Goal: Check status

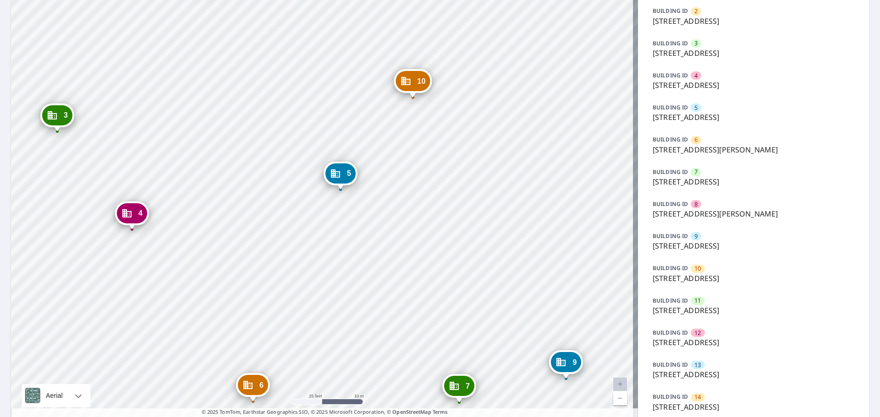
scroll to position [166, 0]
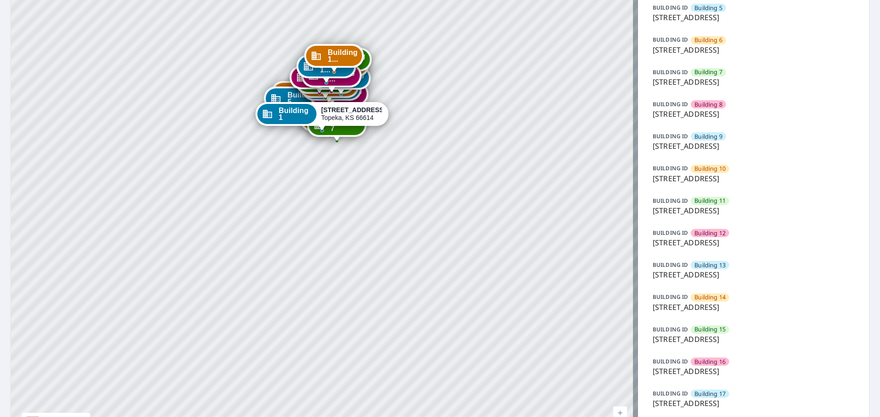
scroll to position [295, 0]
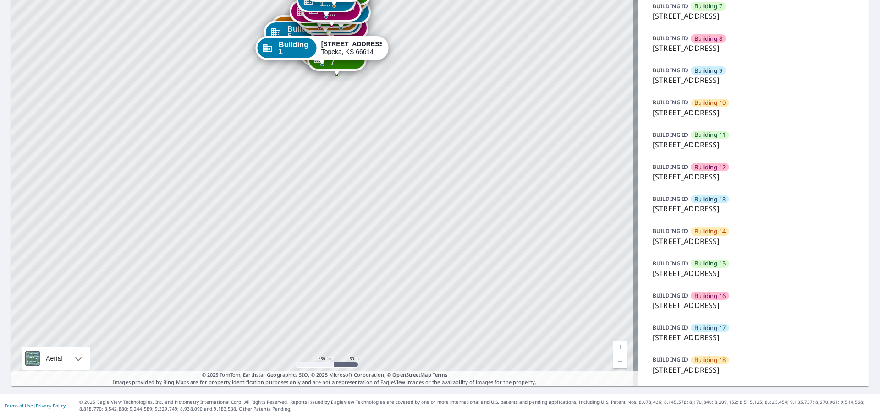
click at [711, 368] on p "[STREET_ADDRESS]" at bounding box center [753, 370] width 202 height 11
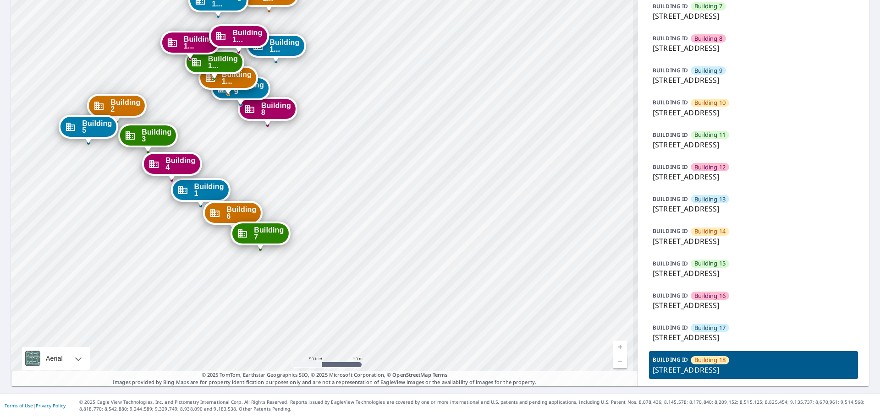
drag, startPoint x: 329, startPoint y: 142, endPoint x: 368, endPoint y: 225, distance: 91.2
click at [368, 225] on div "Building 1 [STREET_ADDRESS][GEOGRAPHIC_DATA][PERSON_NAME] 2 [STREET_ADDRESS][GE…" at bounding box center [324, 66] width 627 height 641
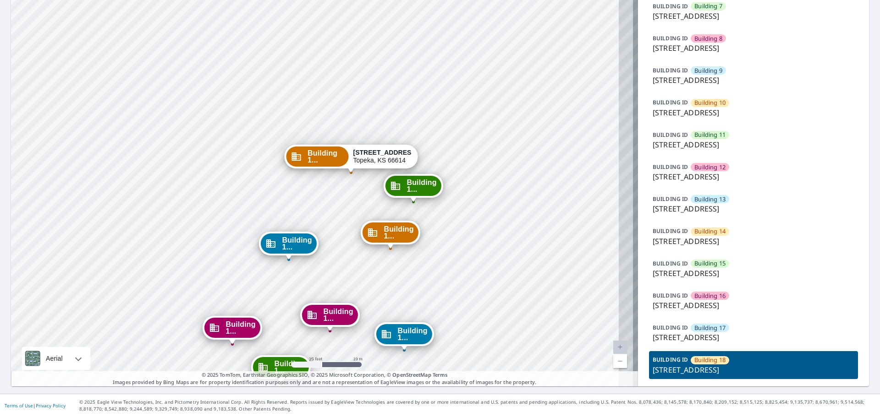
drag, startPoint x: 460, startPoint y: 159, endPoint x: 434, endPoint y: 344, distance: 187.4
click at [434, 344] on div "Building 1 [STREET_ADDRESS][GEOGRAPHIC_DATA][PERSON_NAME] 2 [STREET_ADDRESS][GE…" at bounding box center [324, 66] width 627 height 641
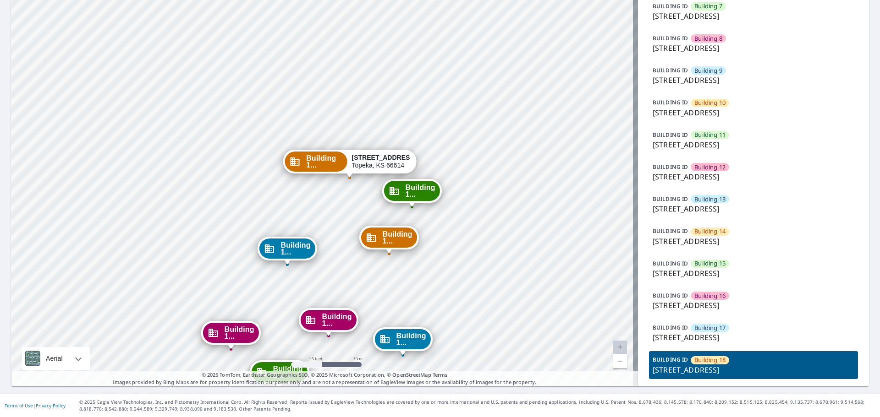
click at [306, 158] on span "Building 1..." at bounding box center [324, 162] width 36 height 14
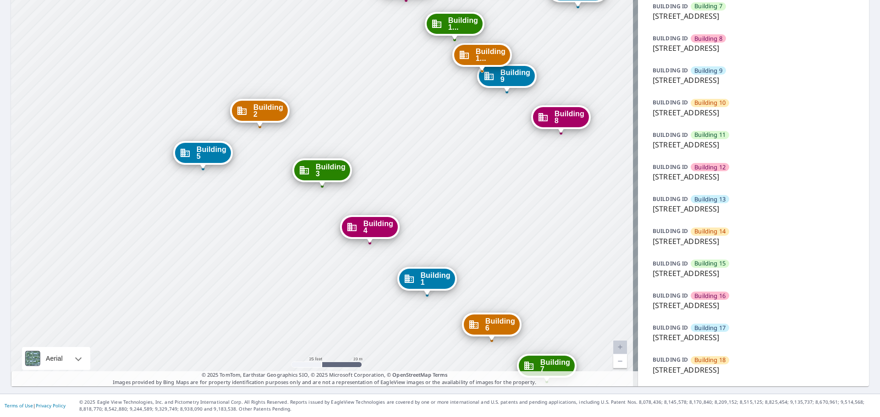
drag, startPoint x: 247, startPoint y: 104, endPoint x: 388, endPoint y: 417, distance: 342.5
click at [388, 417] on div "Dashboard Order History Order Building 2 [STREET_ADDRESS][GEOGRAPHIC_DATA] 3 [S…" at bounding box center [440, 208] width 880 height 417
